Goal: Check status: Check status

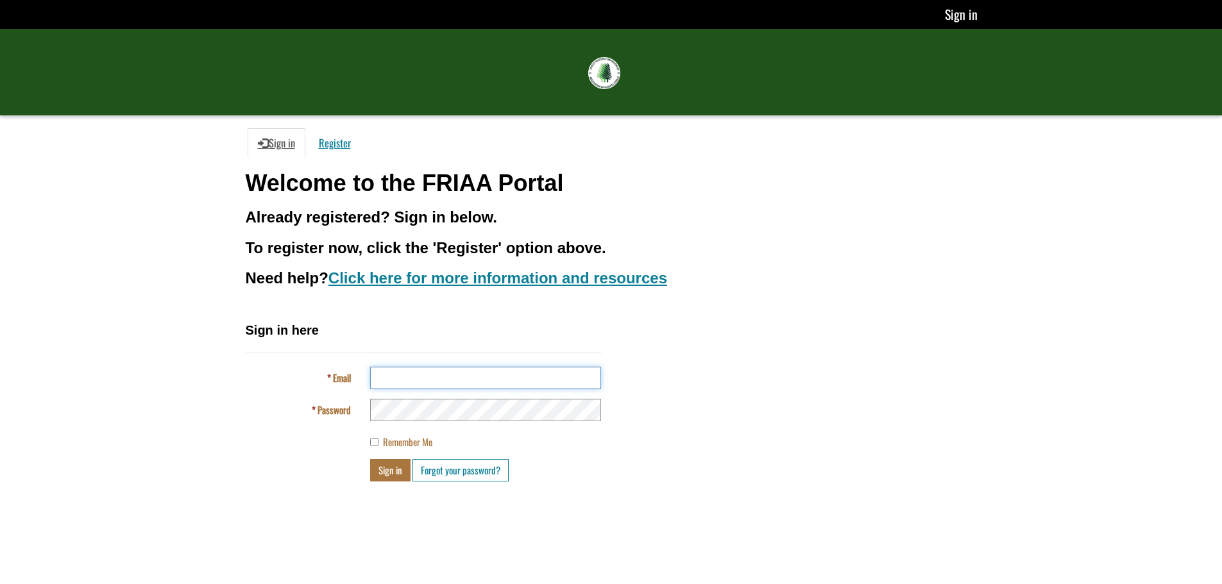
type input "**********"
click at [387, 473] on button "Sign in" at bounding box center [390, 470] width 40 height 22
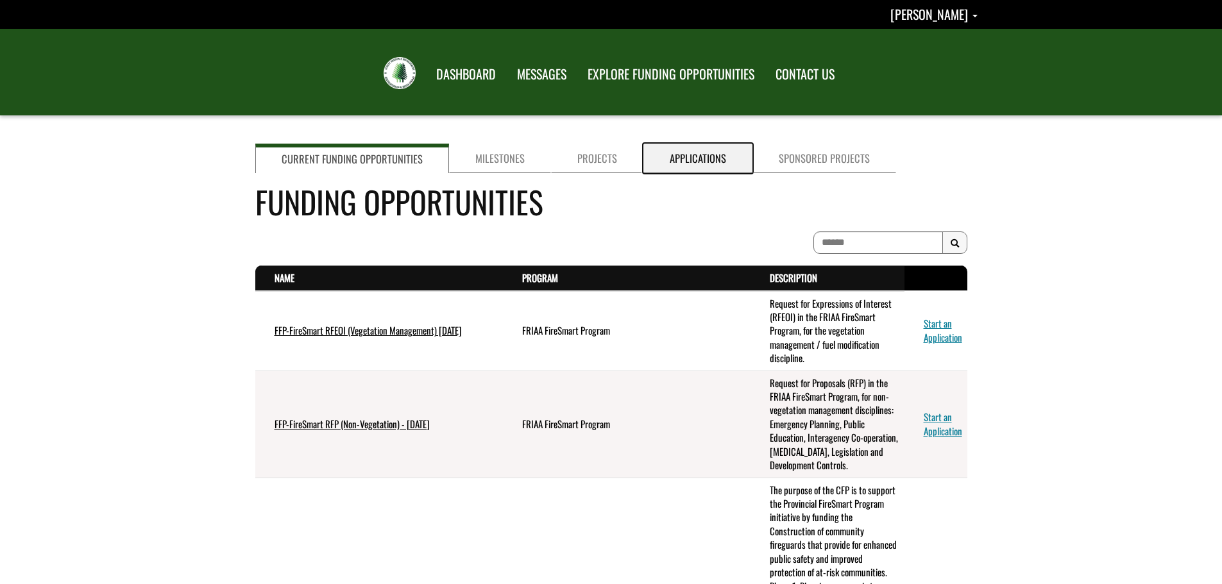
click at [690, 156] on link "Applications" at bounding box center [697, 159] width 109 height 30
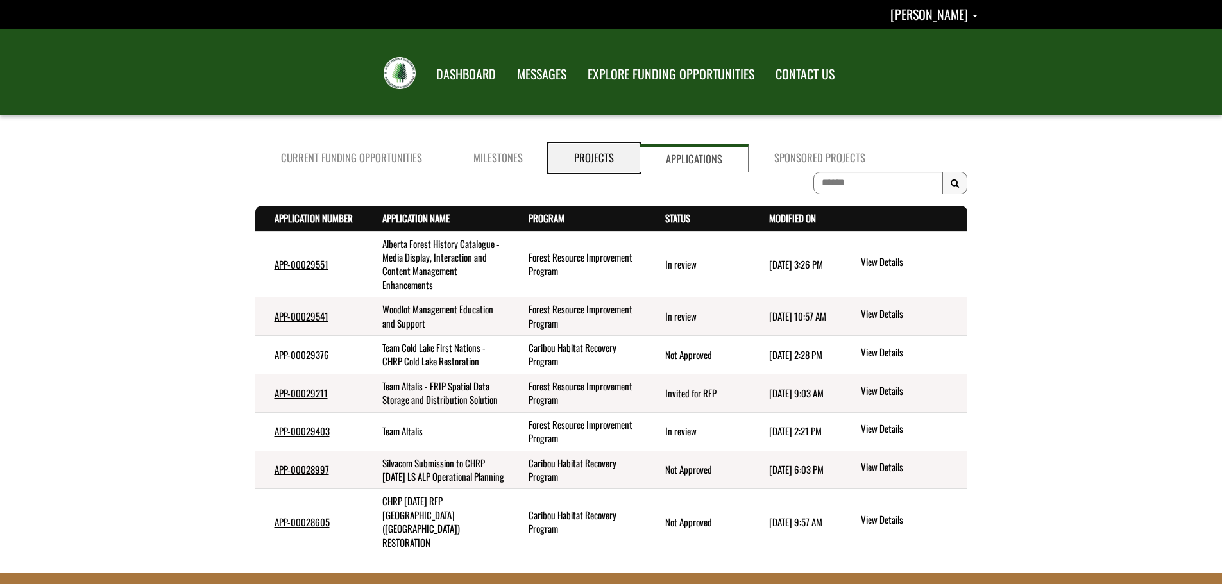
click at [584, 158] on link "Projects" at bounding box center [593, 158] width 91 height 29
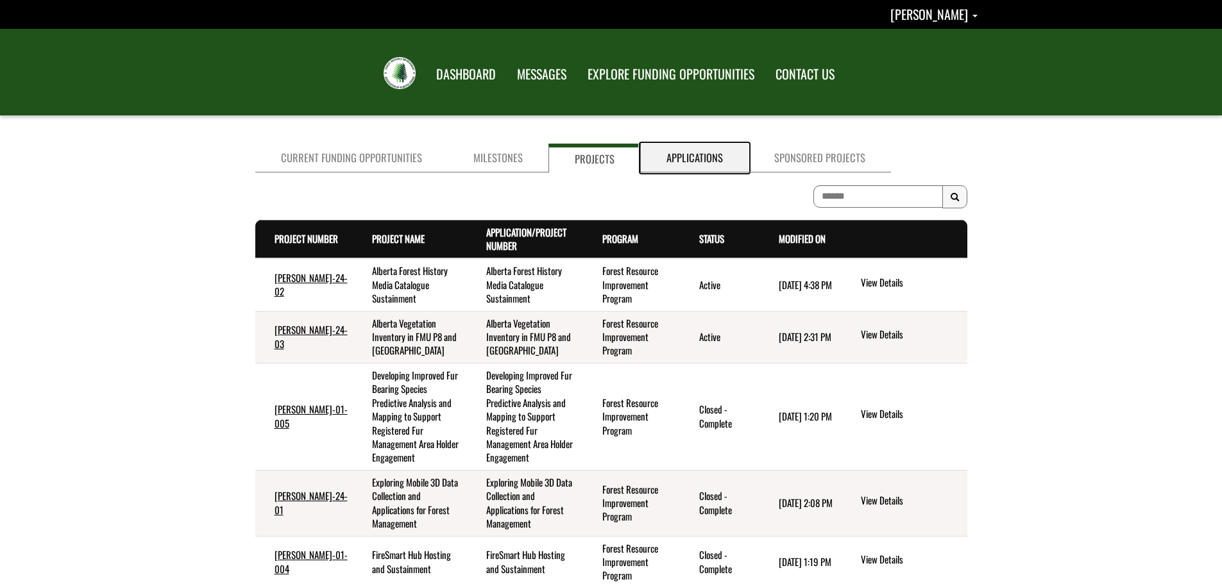
click at [661, 164] on link "Applications" at bounding box center [695, 158] width 108 height 29
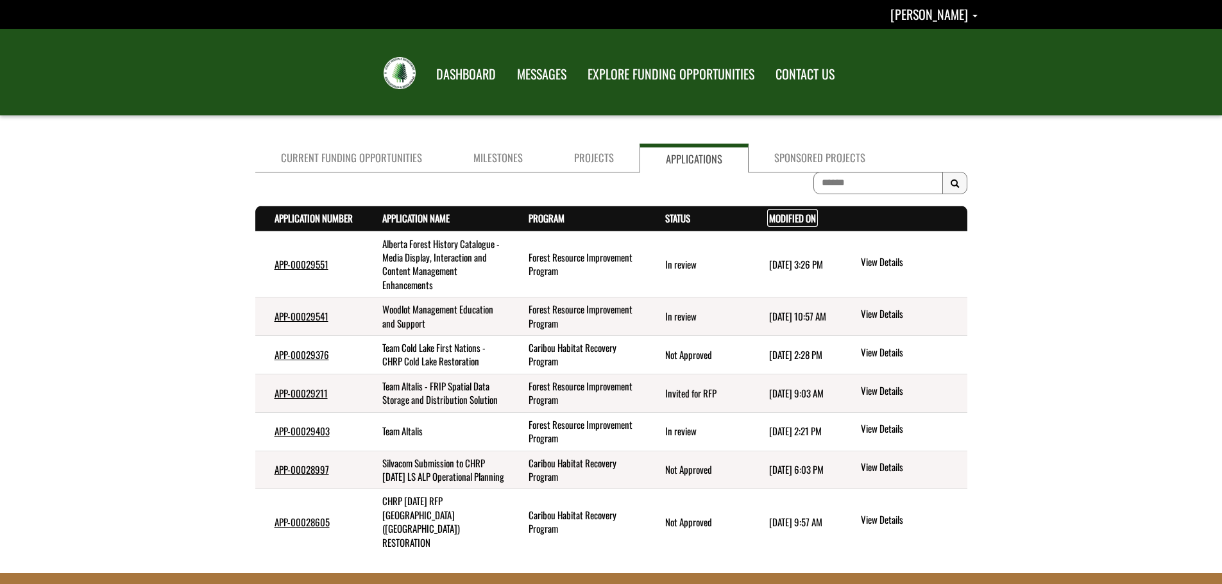
click at [774, 219] on link "Modified On . sort descending" at bounding box center [792, 218] width 47 height 14
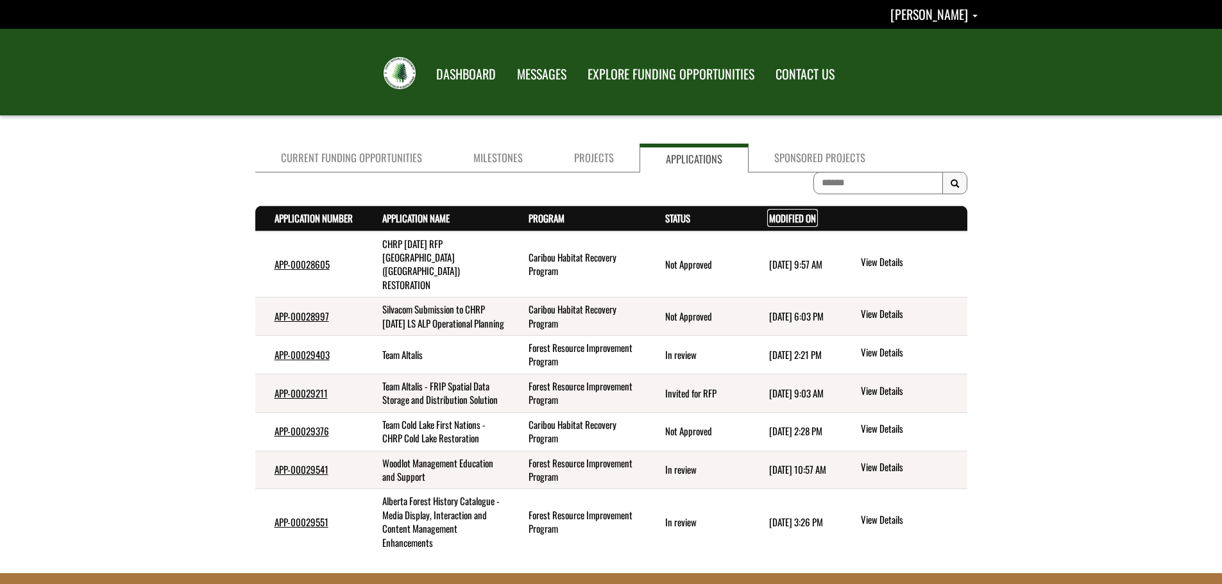
click at [771, 219] on link "Modified On . sort descending" at bounding box center [792, 218] width 47 height 14
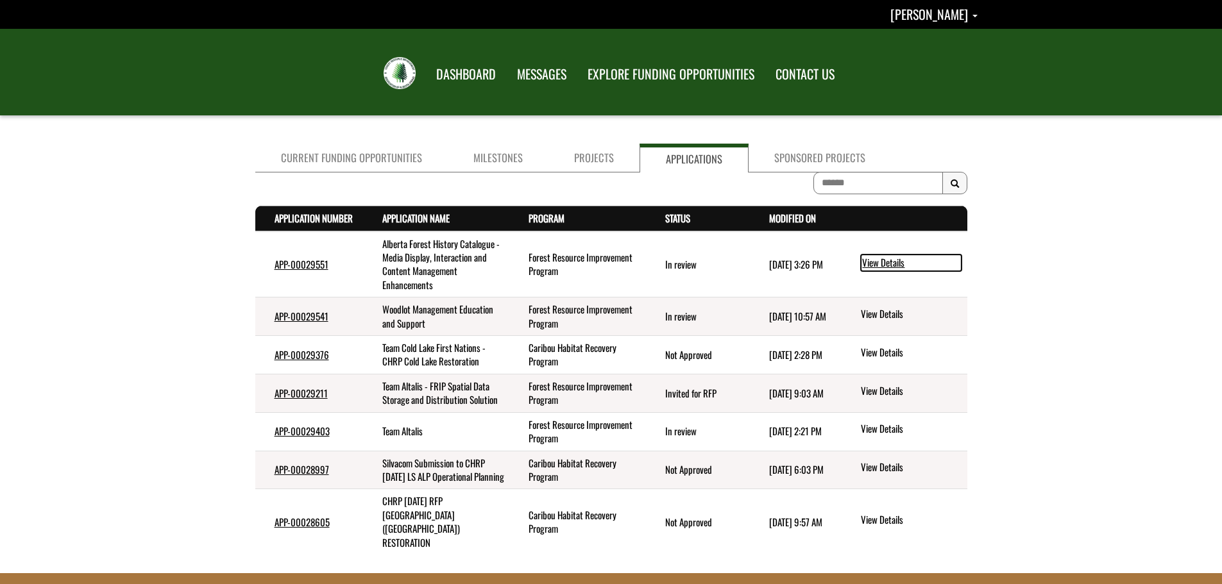
click at [883, 259] on link "View Details" at bounding box center [911, 263] width 101 height 17
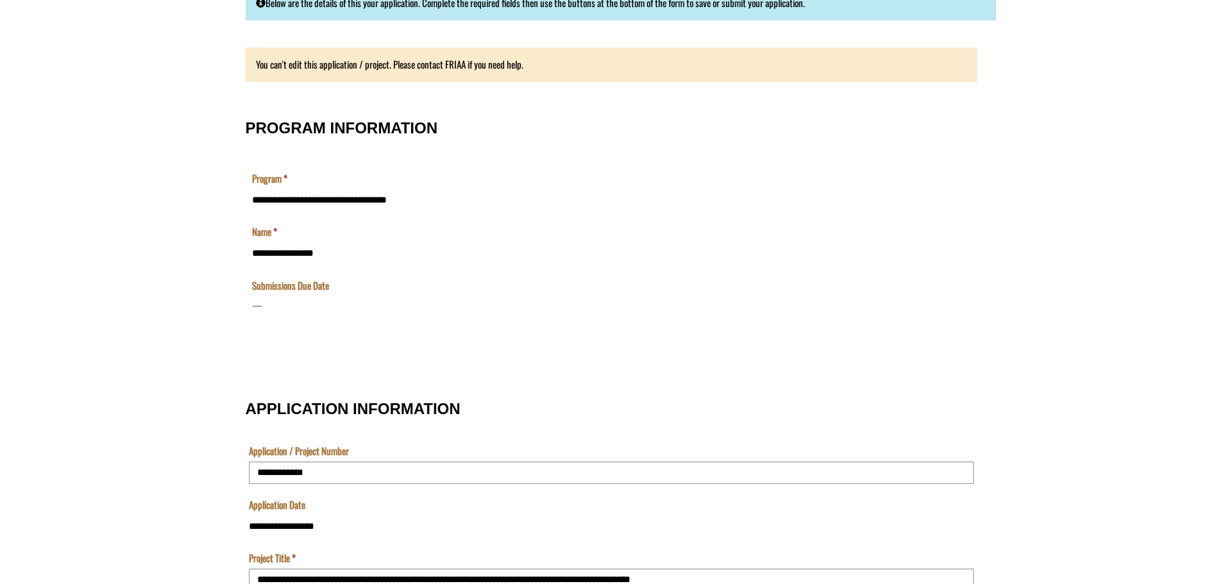
click at [455, 339] on div "**********" at bounding box center [559, 257] width 622 height 173
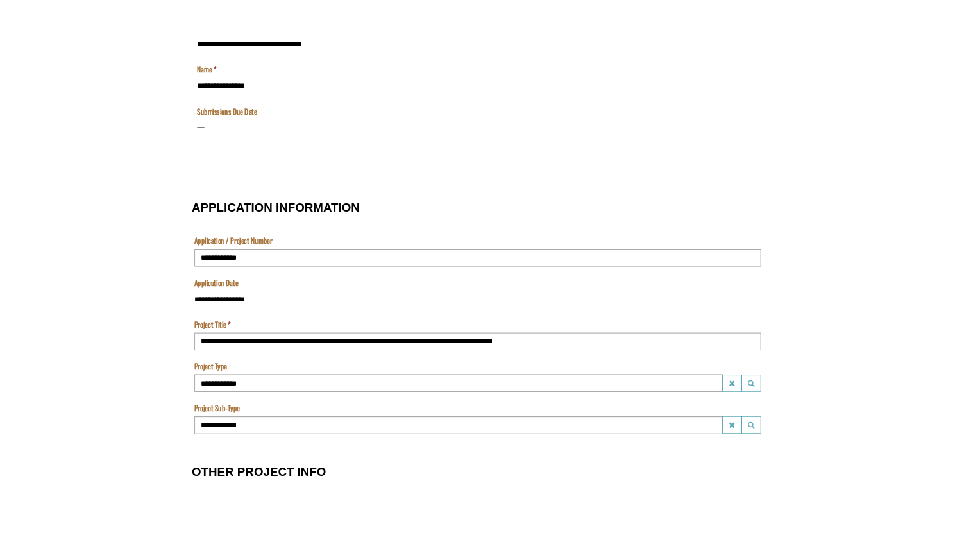
scroll to position [362, 0]
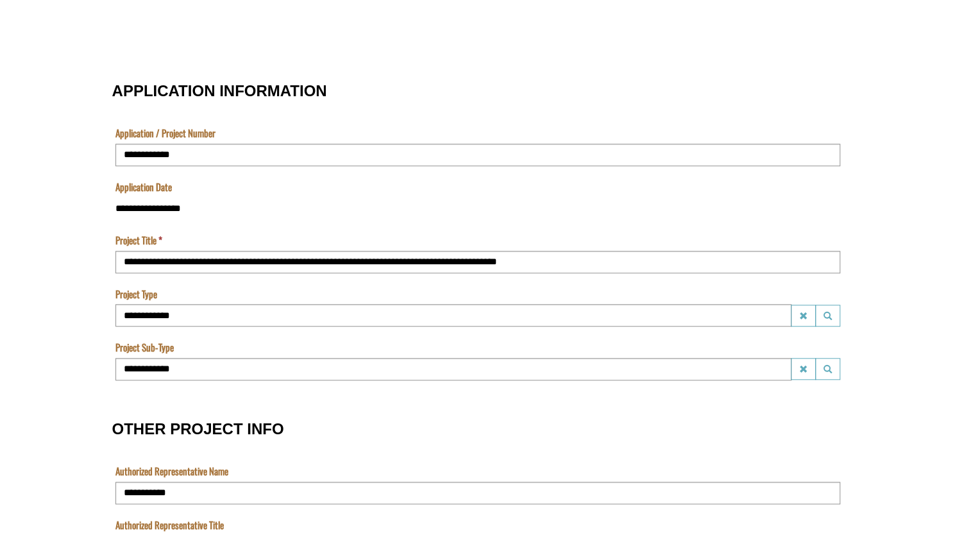
scroll to position [0, 0]
